Goal: Task Accomplishment & Management: Manage account settings

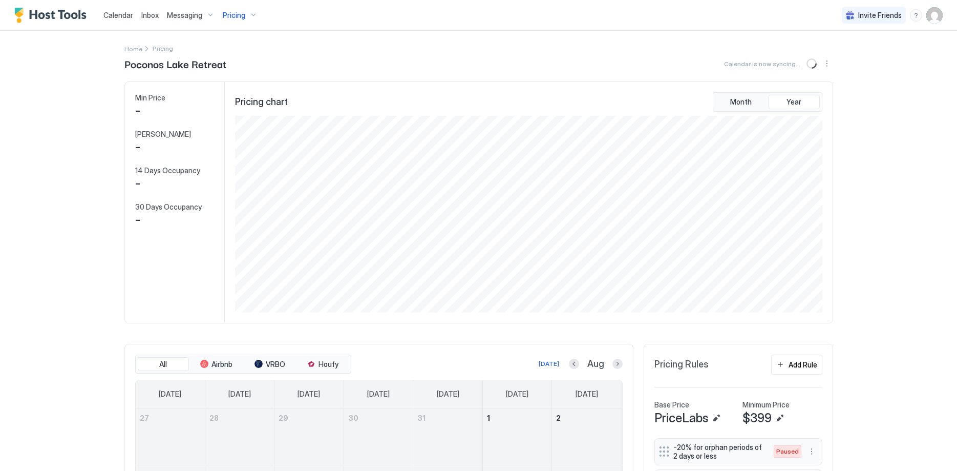
scroll to position [197, 589]
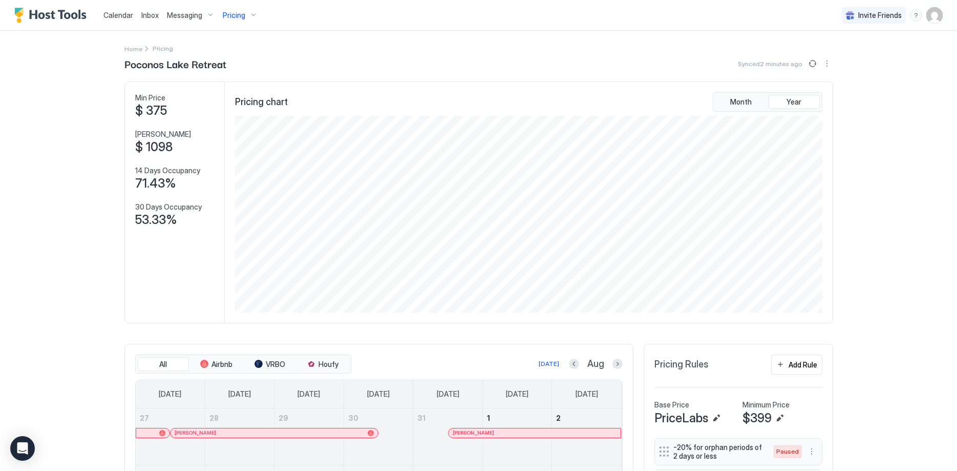
click at [183, 13] on span "Messaging" at bounding box center [184, 15] width 35 height 9
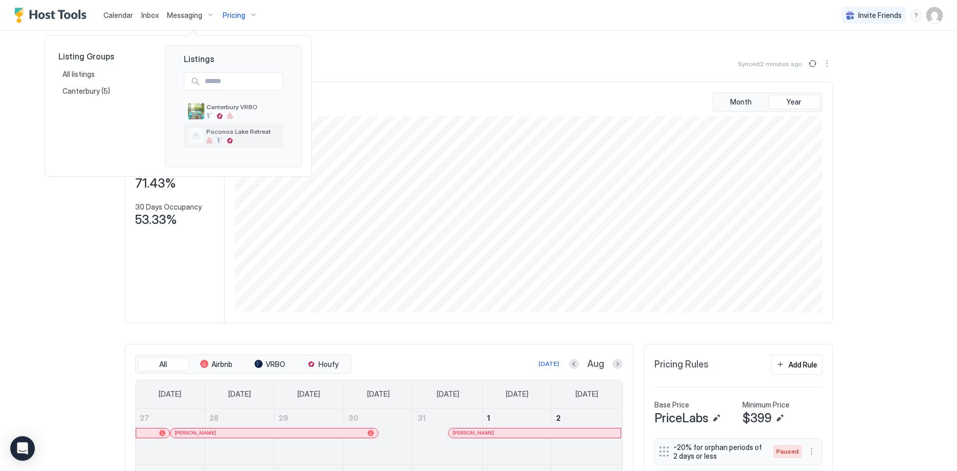
click at [237, 137] on div "Poconos Lake Retreat" at bounding box center [242, 136] width 73 height 16
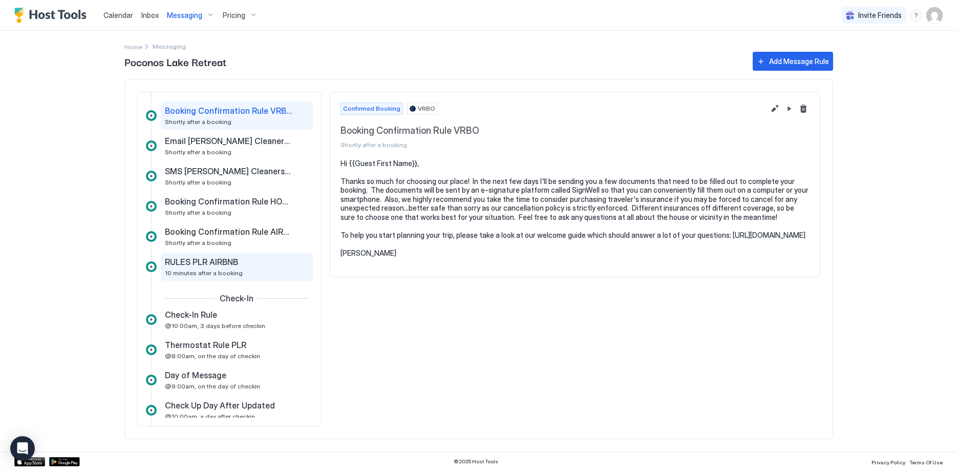
scroll to position [21, 0]
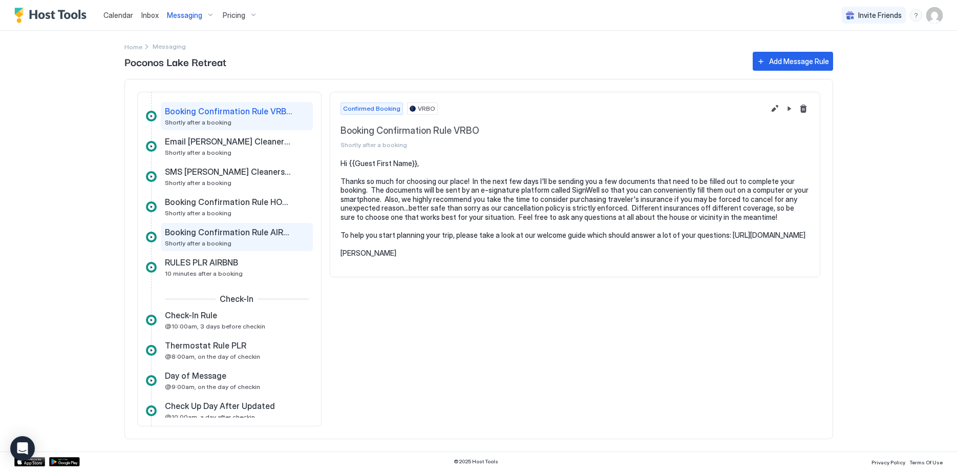
click at [245, 237] on span "Booking Confirmation Rule AIRBNB" at bounding box center [229, 232] width 128 height 10
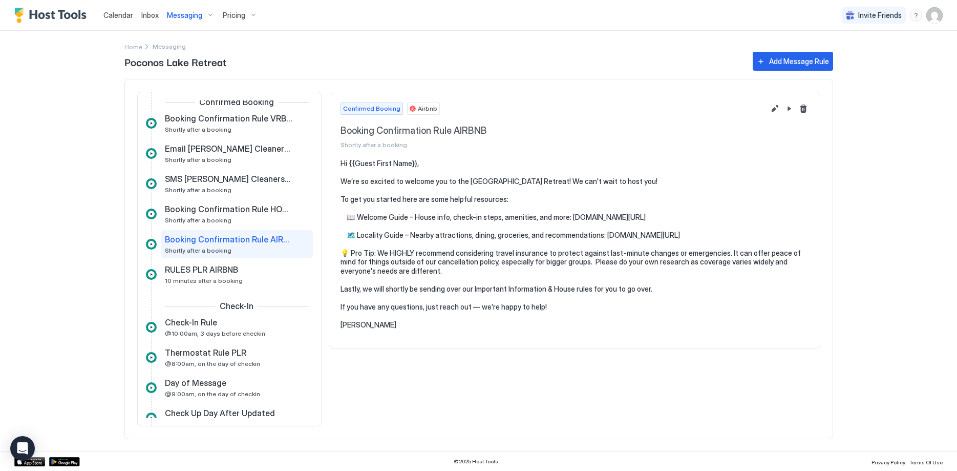
scroll to position [8, 0]
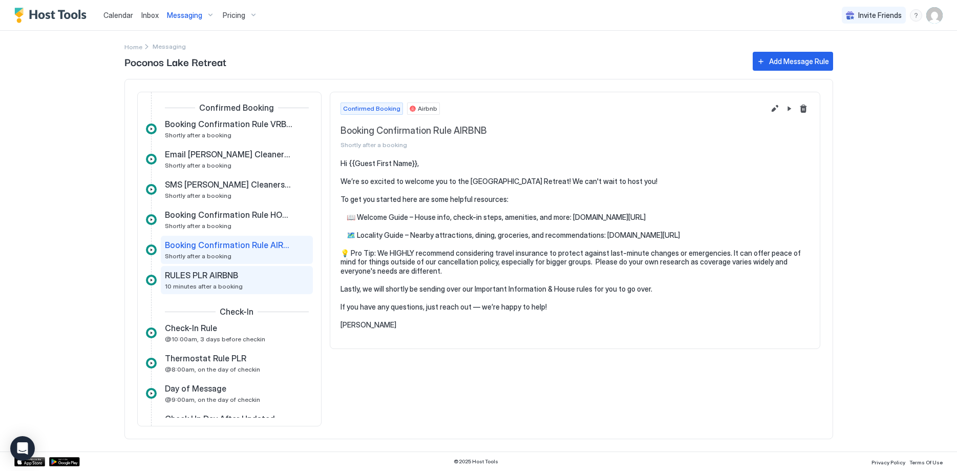
click at [224, 276] on span "RULES PLR AIRBNB" at bounding box center [201, 275] width 73 height 10
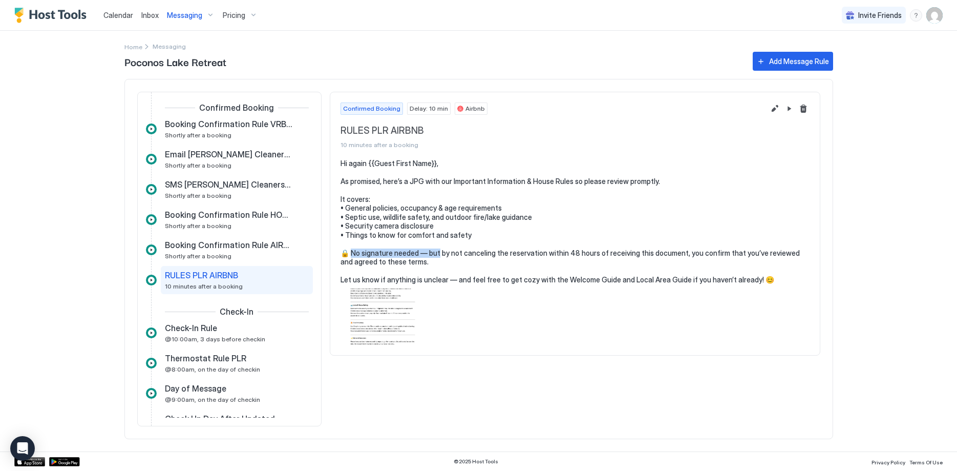
drag, startPoint x: 439, startPoint y: 251, endPoint x: 354, endPoint y: 251, distance: 84.5
click at [354, 251] on pre "Hi again {{Guest First Name}}, As promised, here’s a JPG with our Important Inf…" at bounding box center [575, 221] width 469 height 125
click at [774, 107] on button "Edit message rule" at bounding box center [775, 108] width 12 height 12
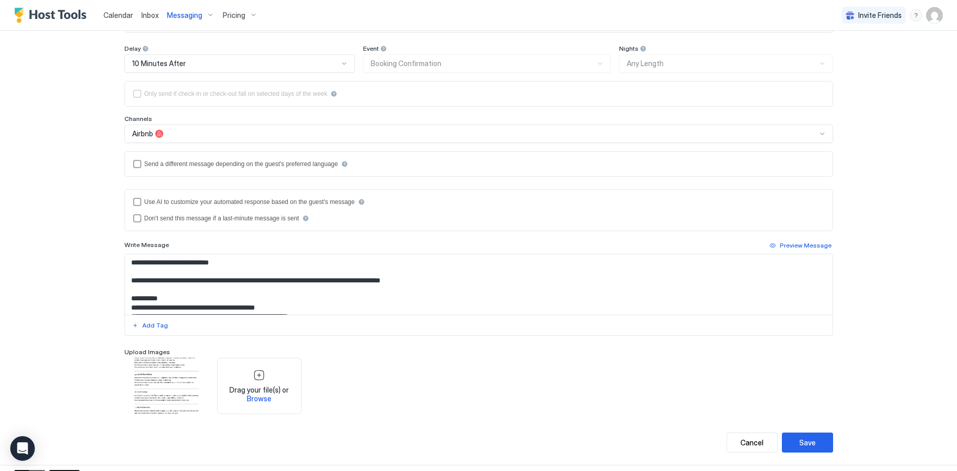
scroll to position [65, 0]
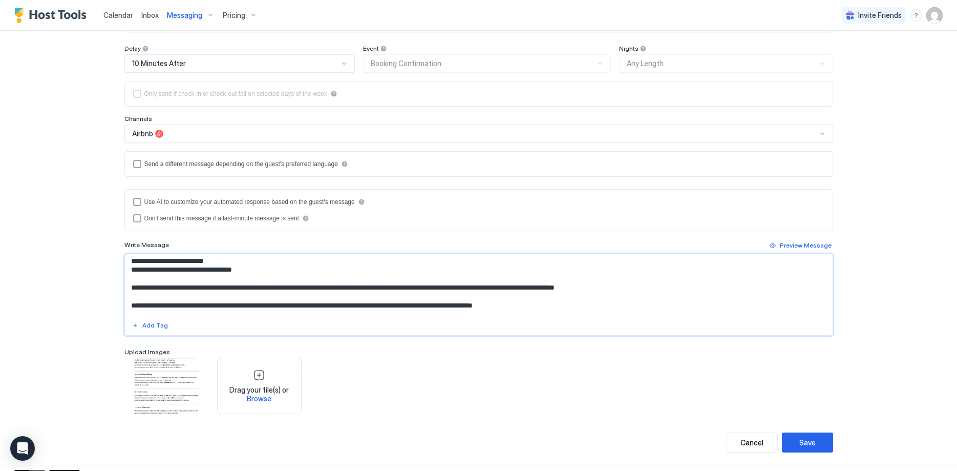
drag, startPoint x: 206, startPoint y: 287, endPoint x: 143, endPoint y: 285, distance: 63.5
click at [143, 285] on textarea "**********" at bounding box center [479, 284] width 708 height 60
drag, startPoint x: 214, startPoint y: 286, endPoint x: 147, endPoint y: 286, distance: 66.1
click at [147, 286] on textarea "**********" at bounding box center [479, 284] width 708 height 60
type textarea "**********"
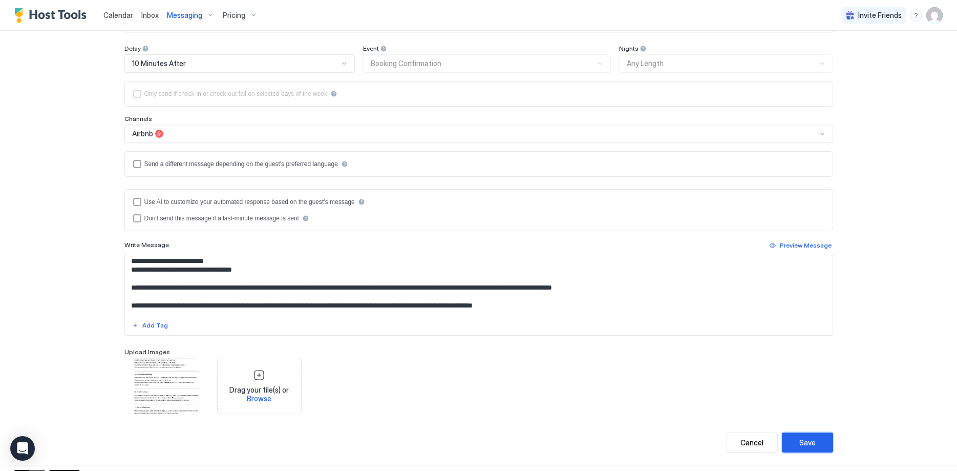
click at [811, 444] on div "Save" at bounding box center [807, 442] width 16 height 11
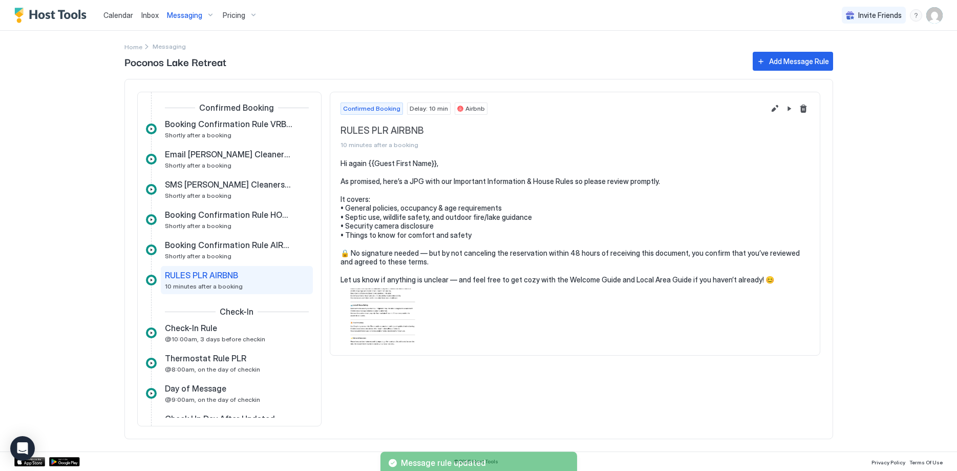
scroll to position [0, 0]
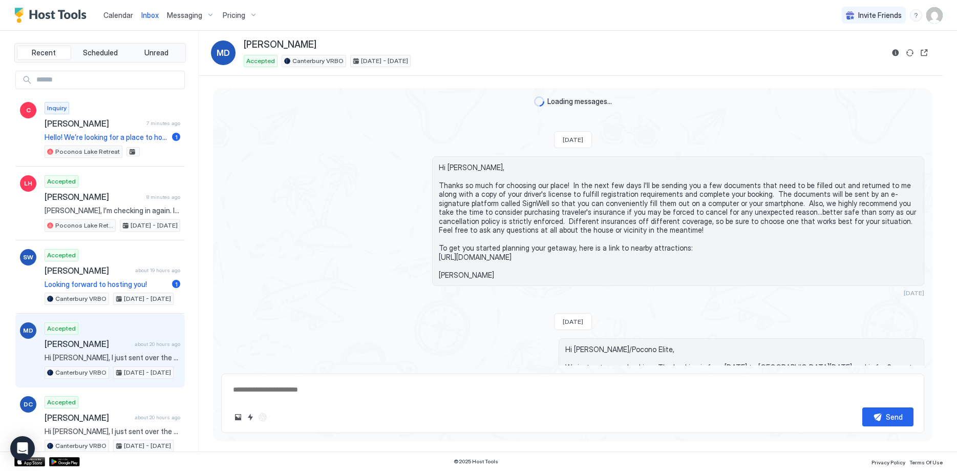
scroll to position [587, 0]
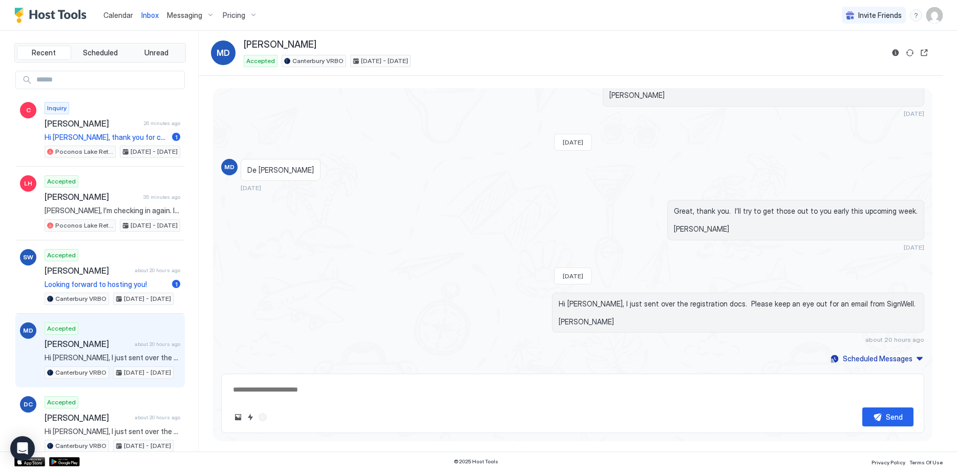
type textarea "*"
